Goal: Information Seeking & Learning: Learn about a topic

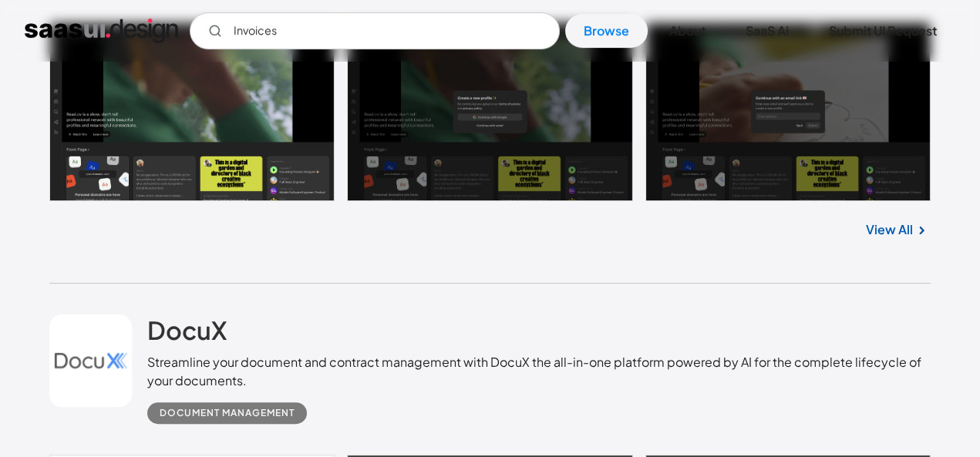
scroll to position [740, 0]
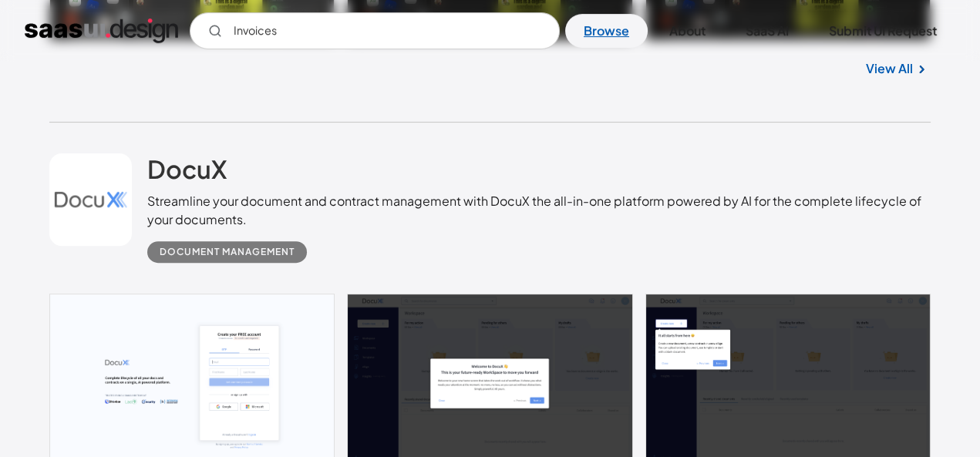
type input "Invoices"
click at [642, 48] on link "Browse" at bounding box center [606, 31] width 83 height 34
click at [637, 48] on link "Browse" at bounding box center [606, 31] width 83 height 34
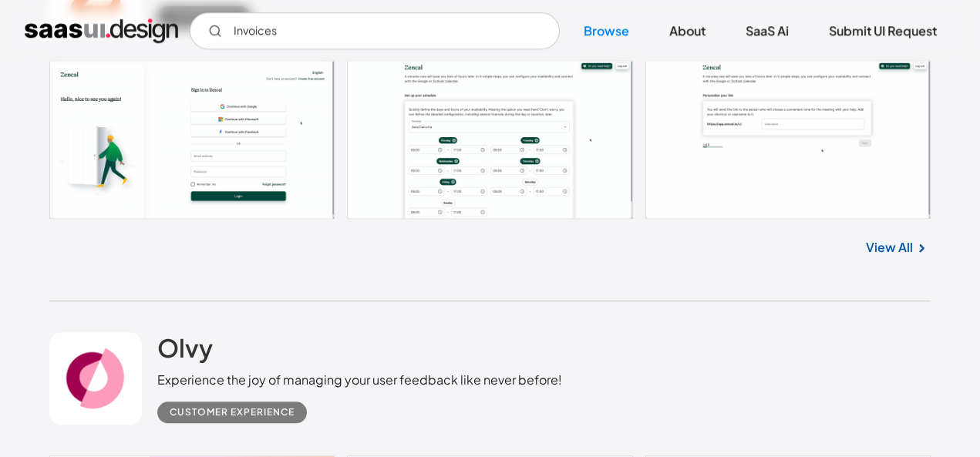
scroll to position [1789, 0]
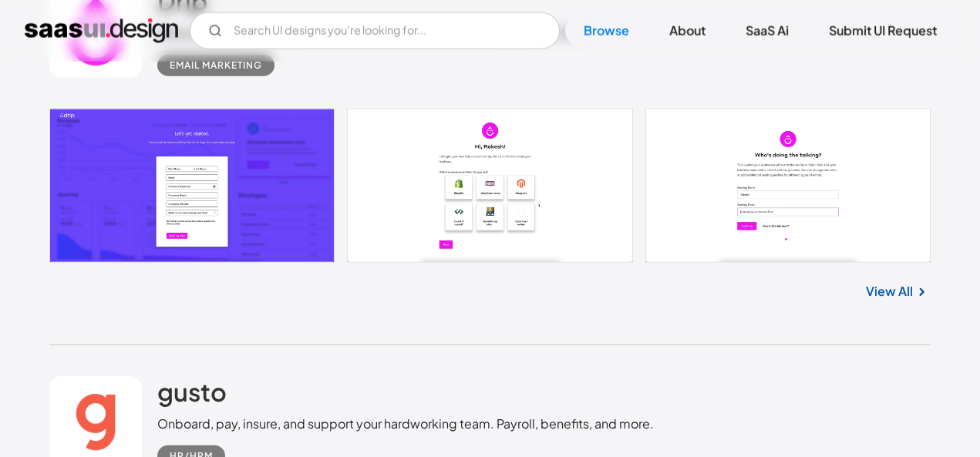
scroll to position [4874, 0]
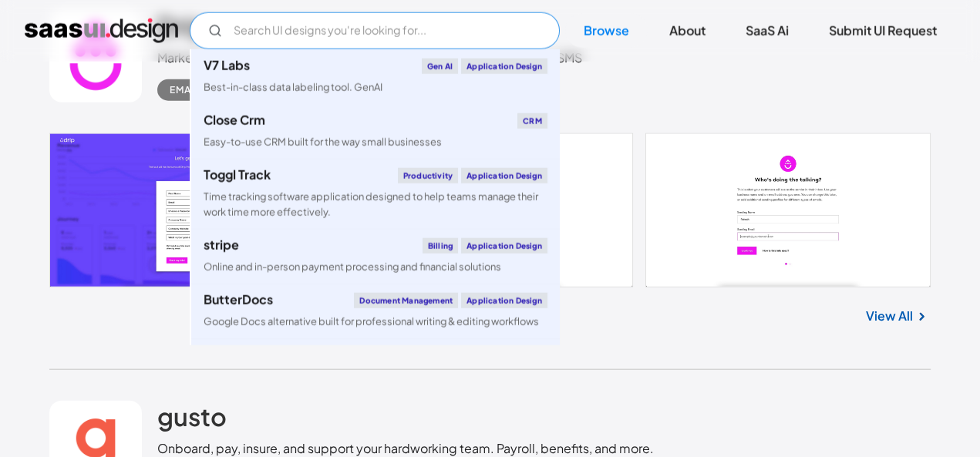
click at [302, 47] on input "Email Form" at bounding box center [375, 30] width 370 height 37
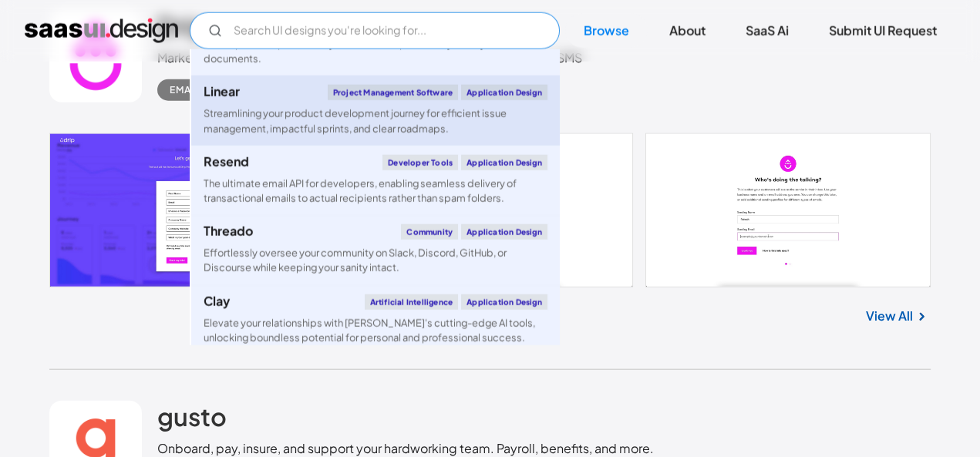
scroll to position [801, 0]
click at [224, 145] on link "Linear Project Management Software Application Design Streamlining your product…" at bounding box center [375, 110] width 369 height 69
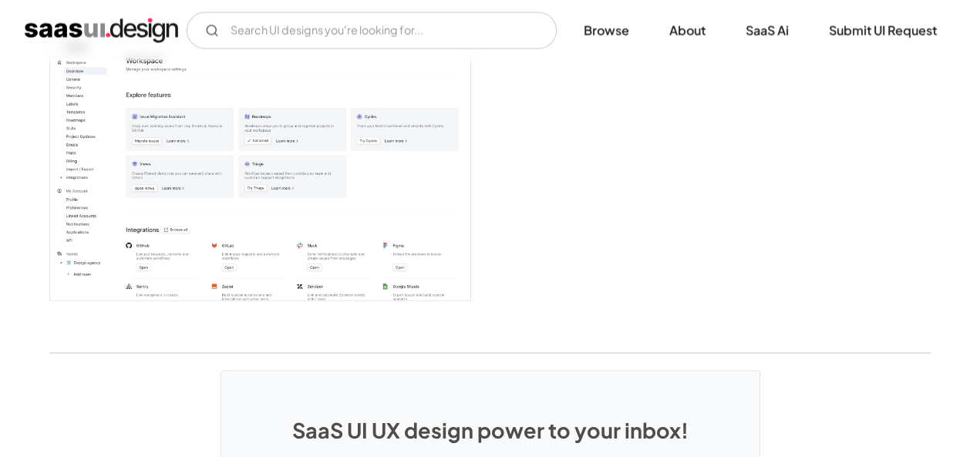
scroll to position [3897, 0]
